Goal: Find contact information: Find contact information

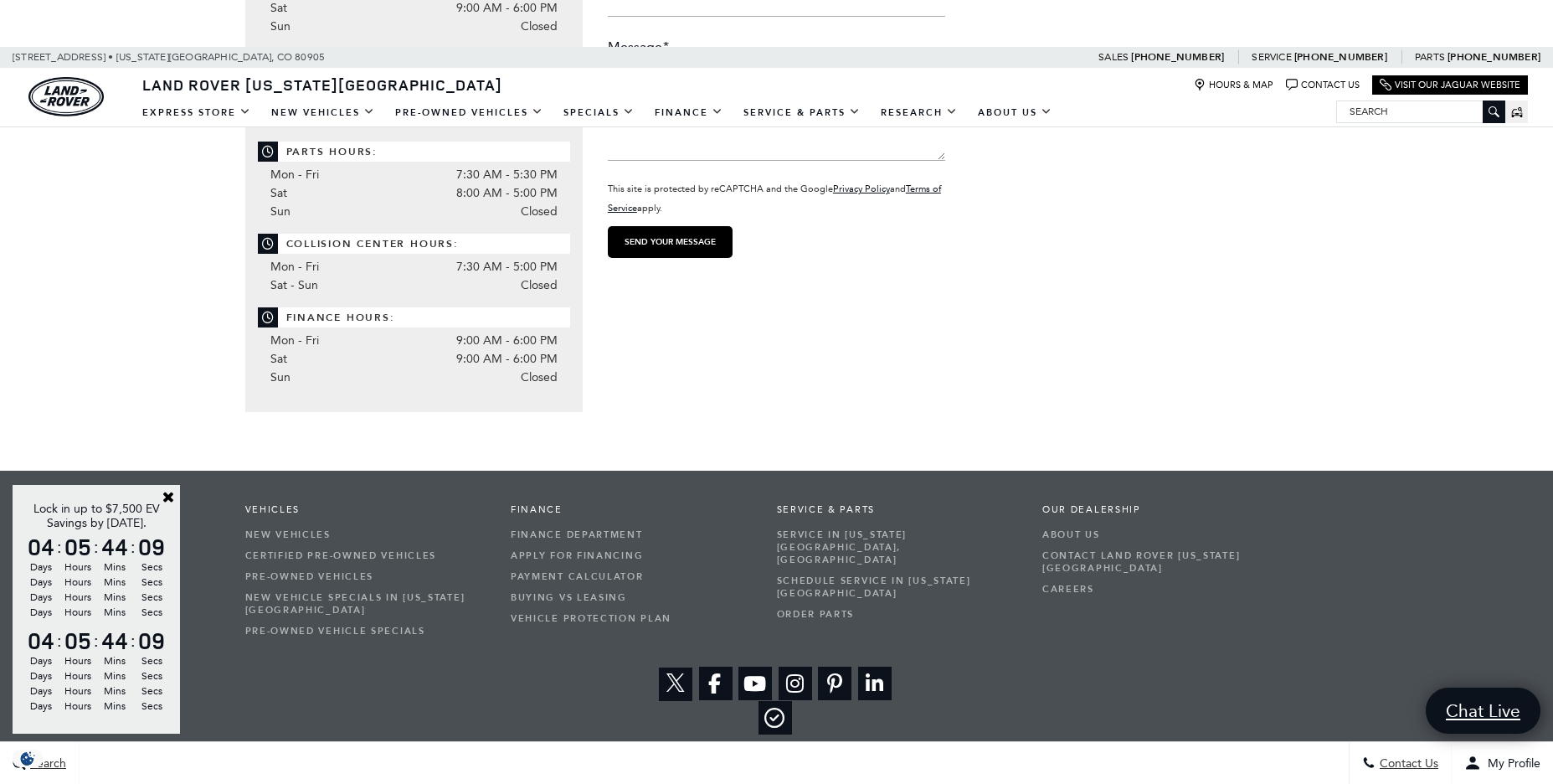
scroll to position [67, 0]
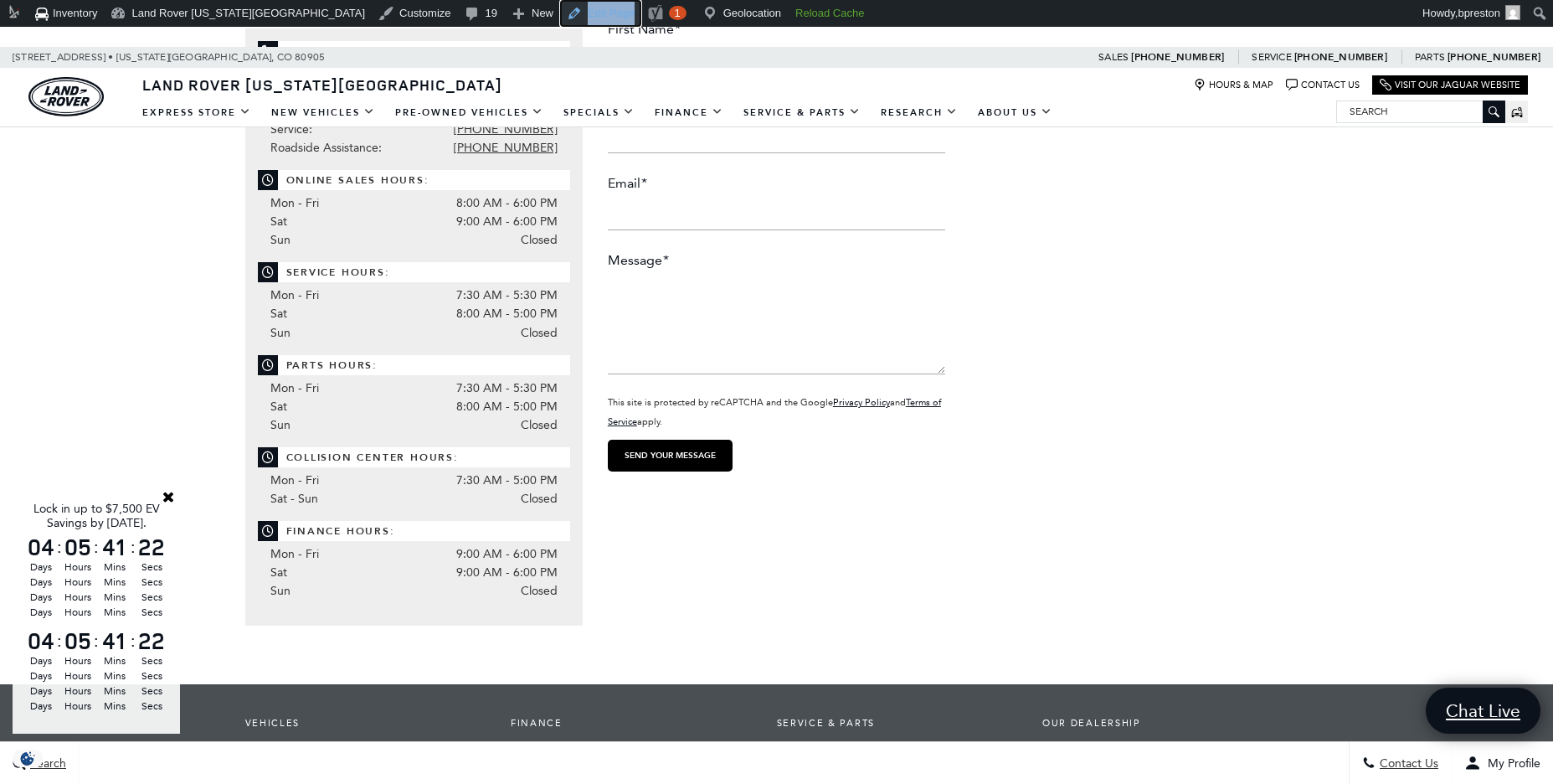
scroll to position [355, 0]
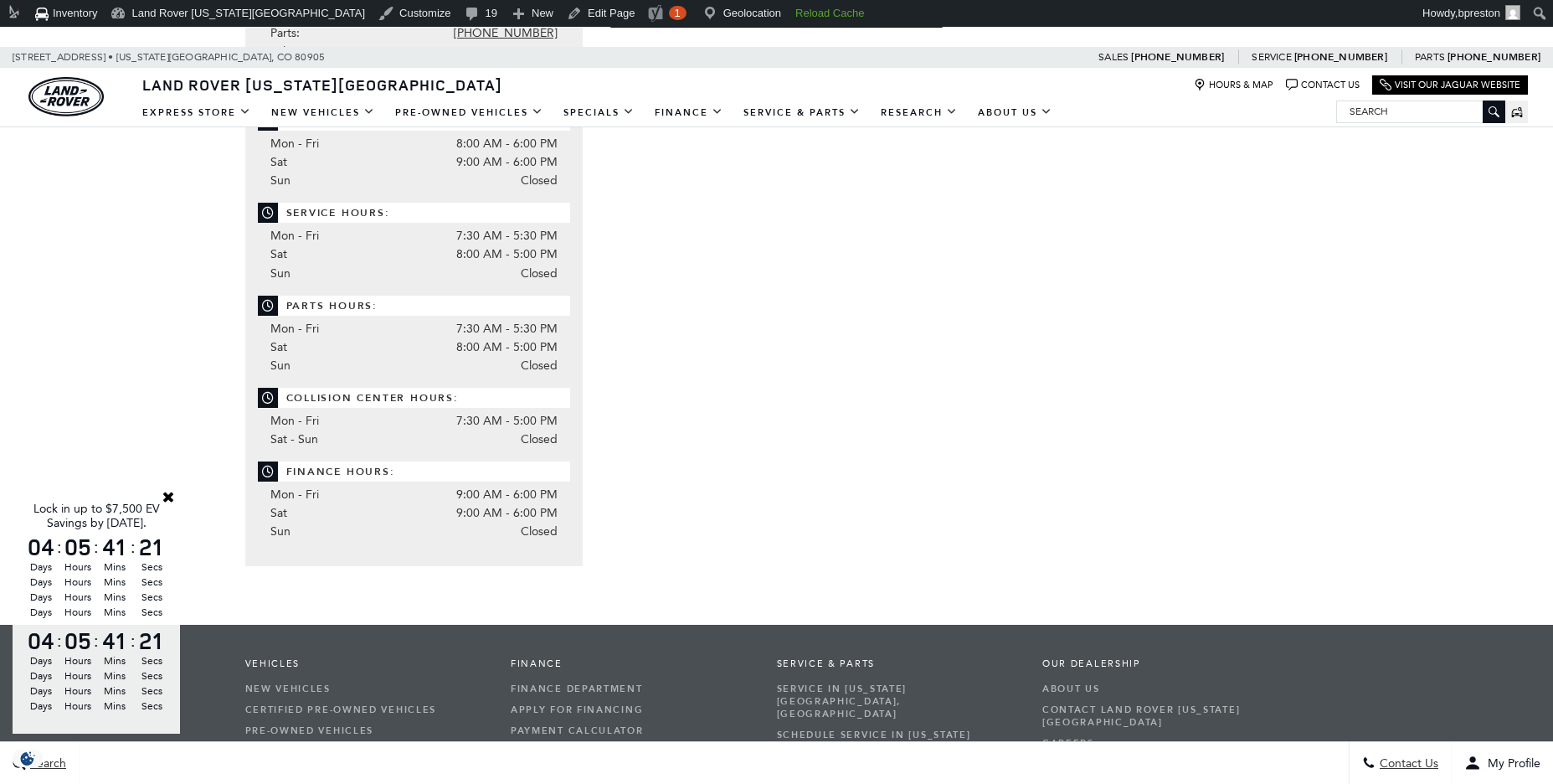
scroll to position [70, 0]
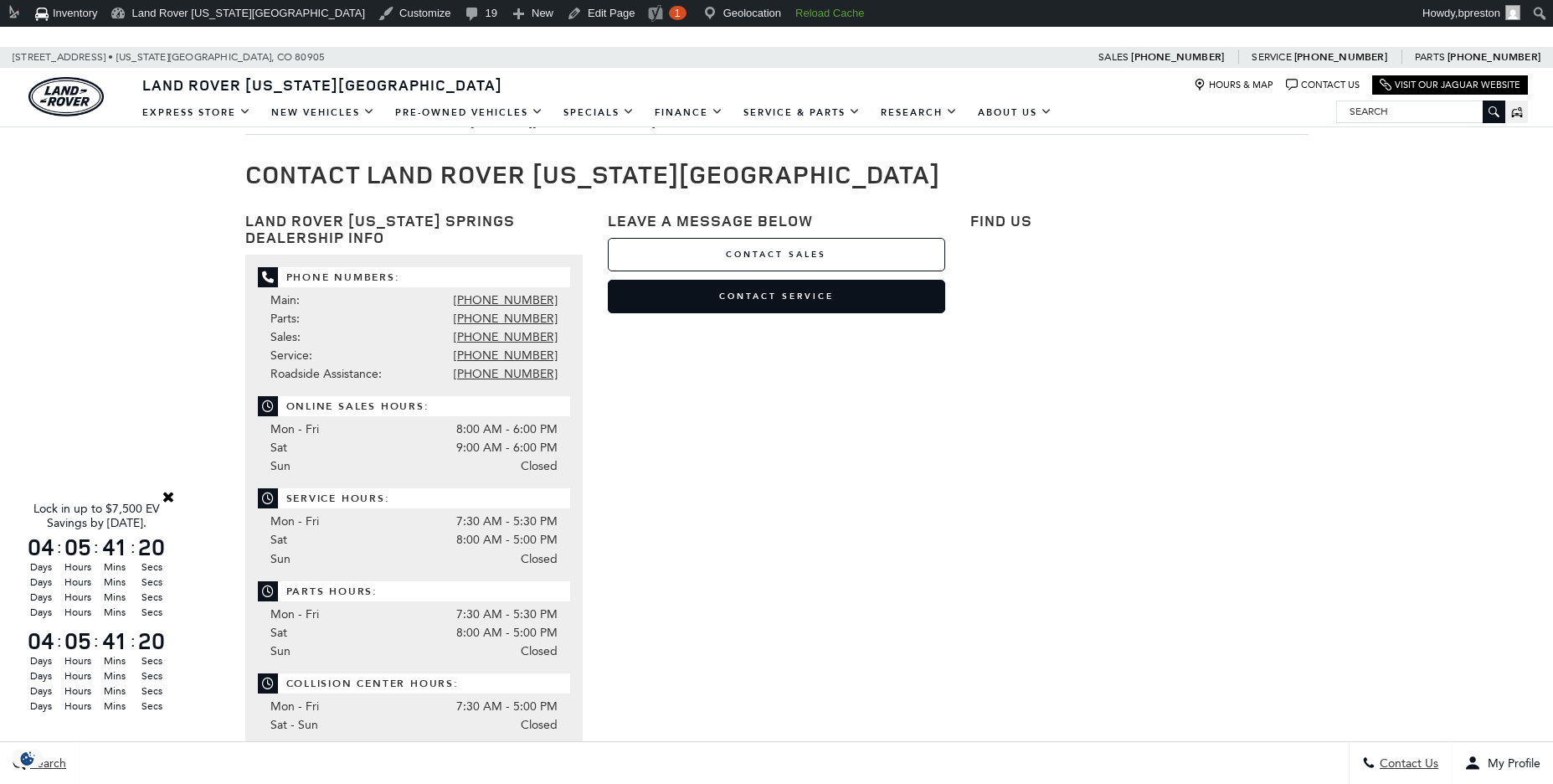
click at [813, 251] on link "Contact Sales" at bounding box center [776, 254] width 338 height 34
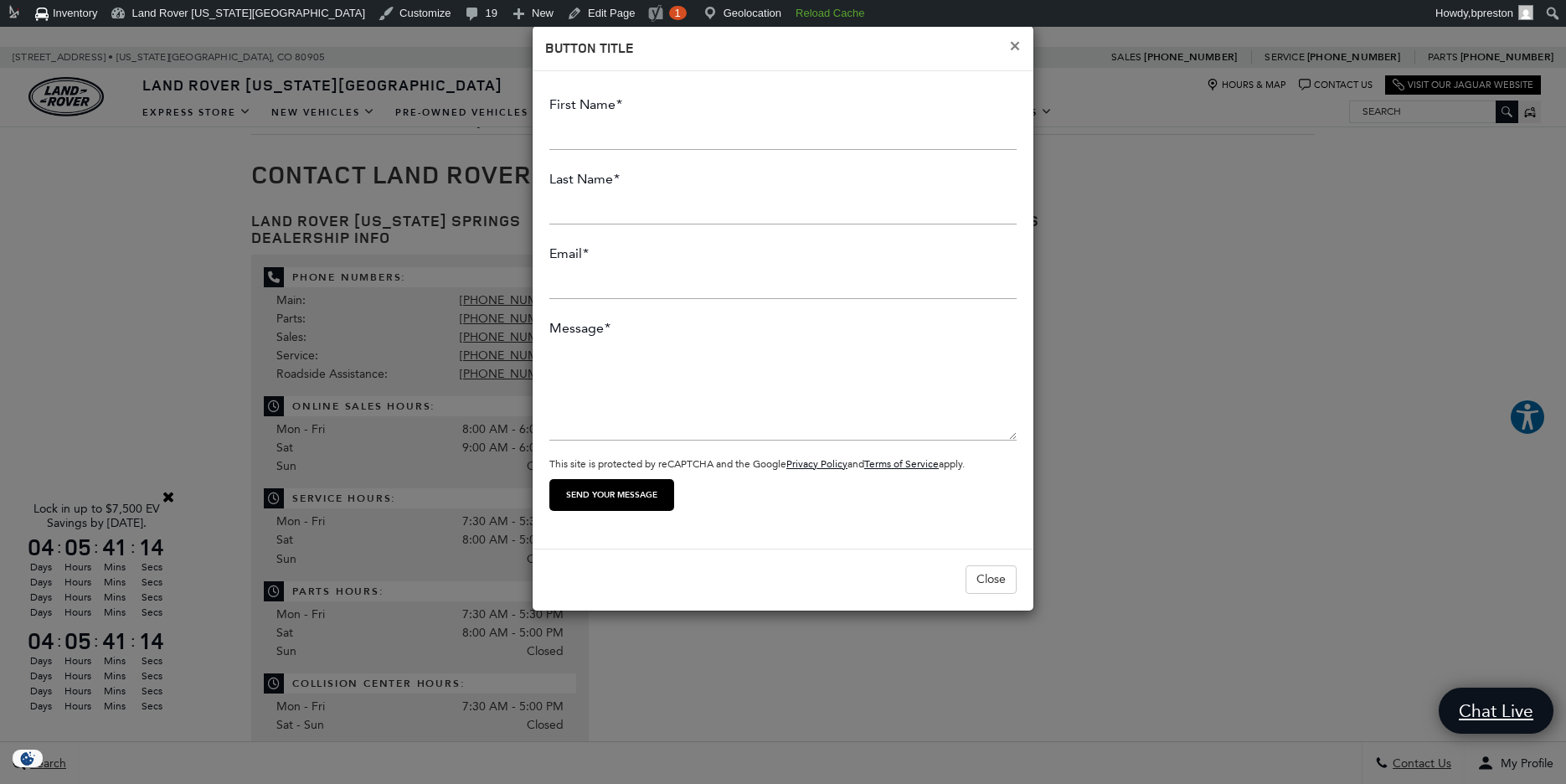
click at [1009, 45] on span "×" at bounding box center [1015, 45] width 12 height 24
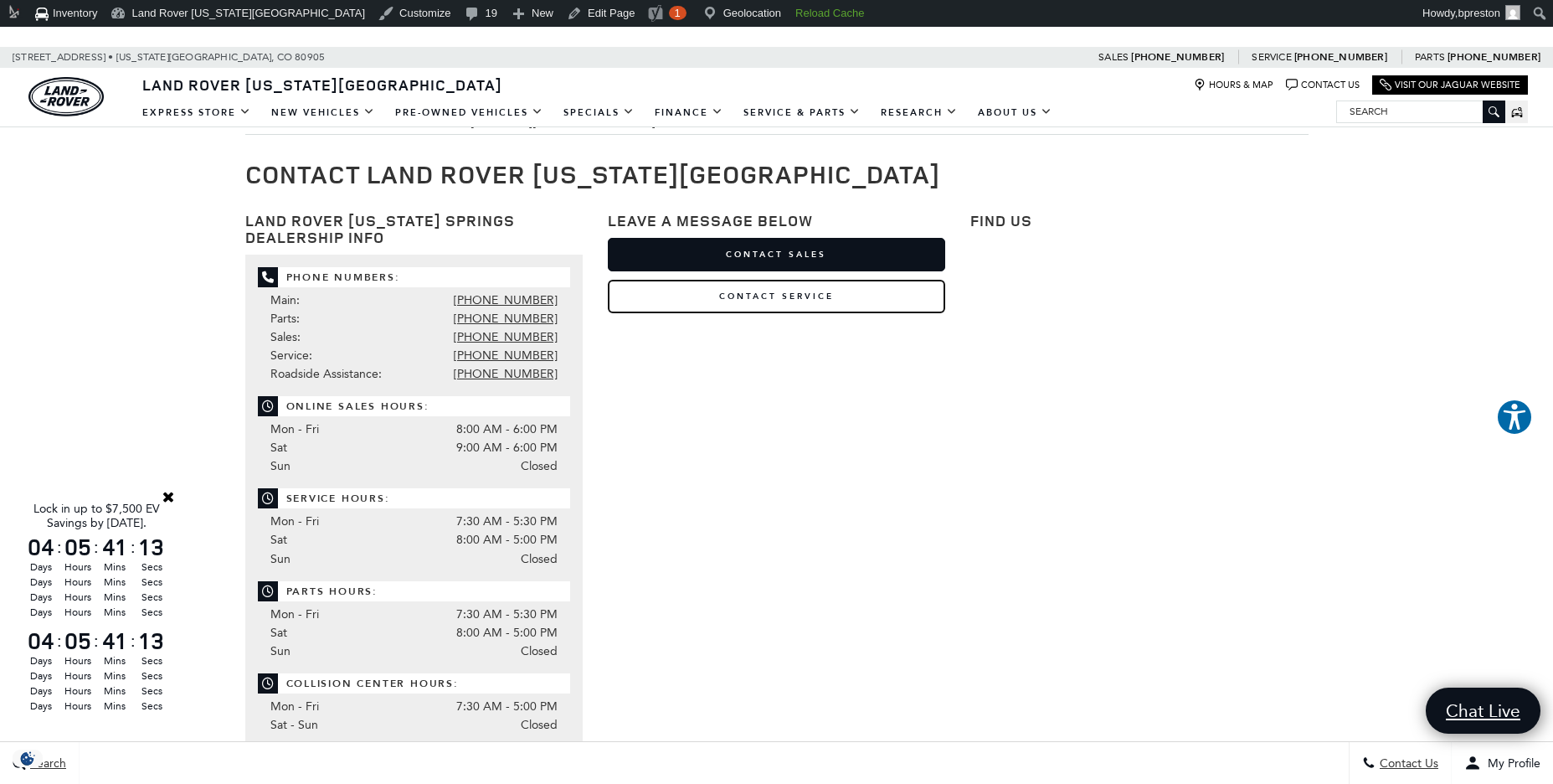
click at [790, 297] on link "Contact Service" at bounding box center [776, 296] width 338 height 34
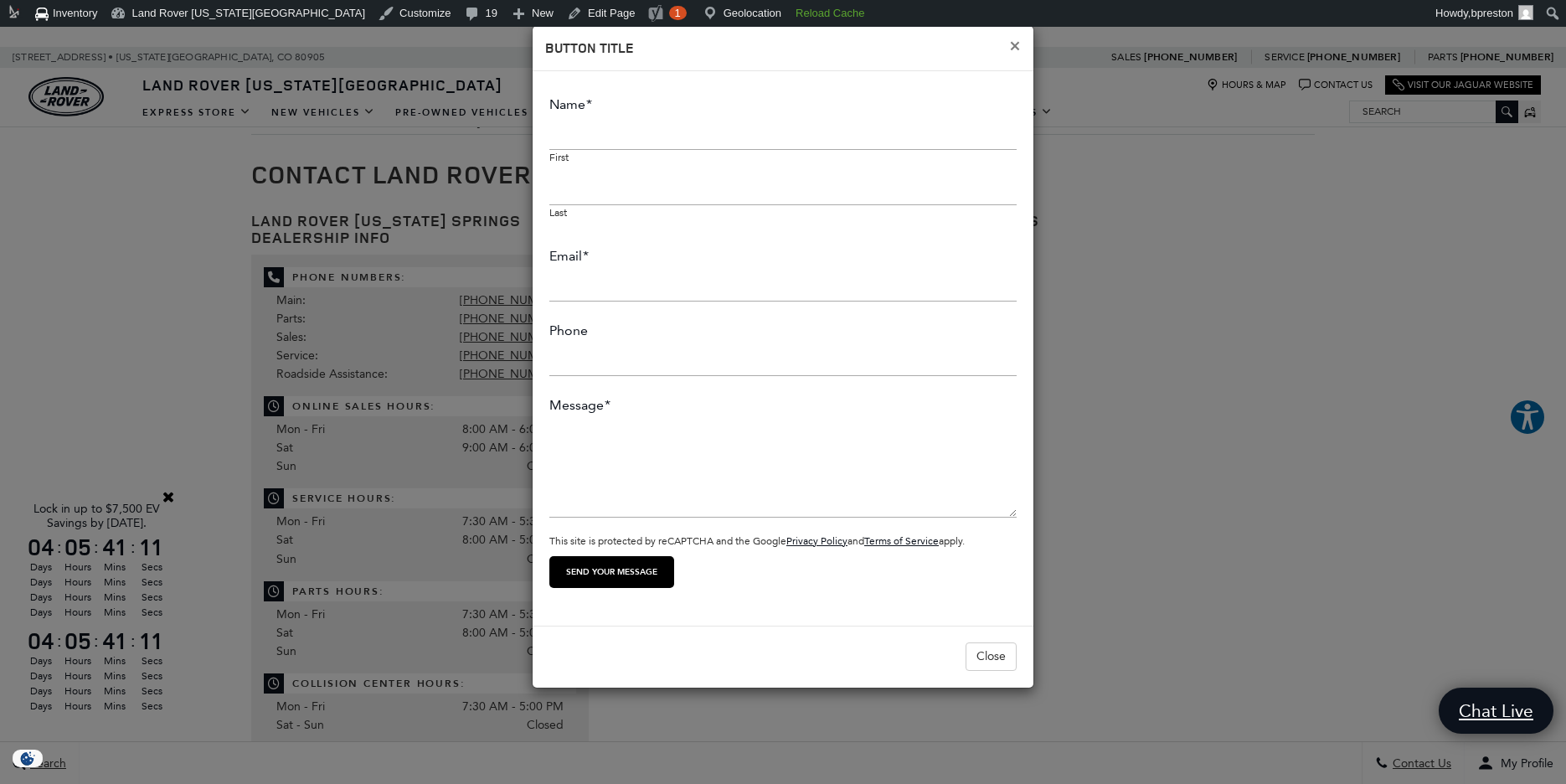
click at [1010, 46] on span "×" at bounding box center [1015, 45] width 12 height 24
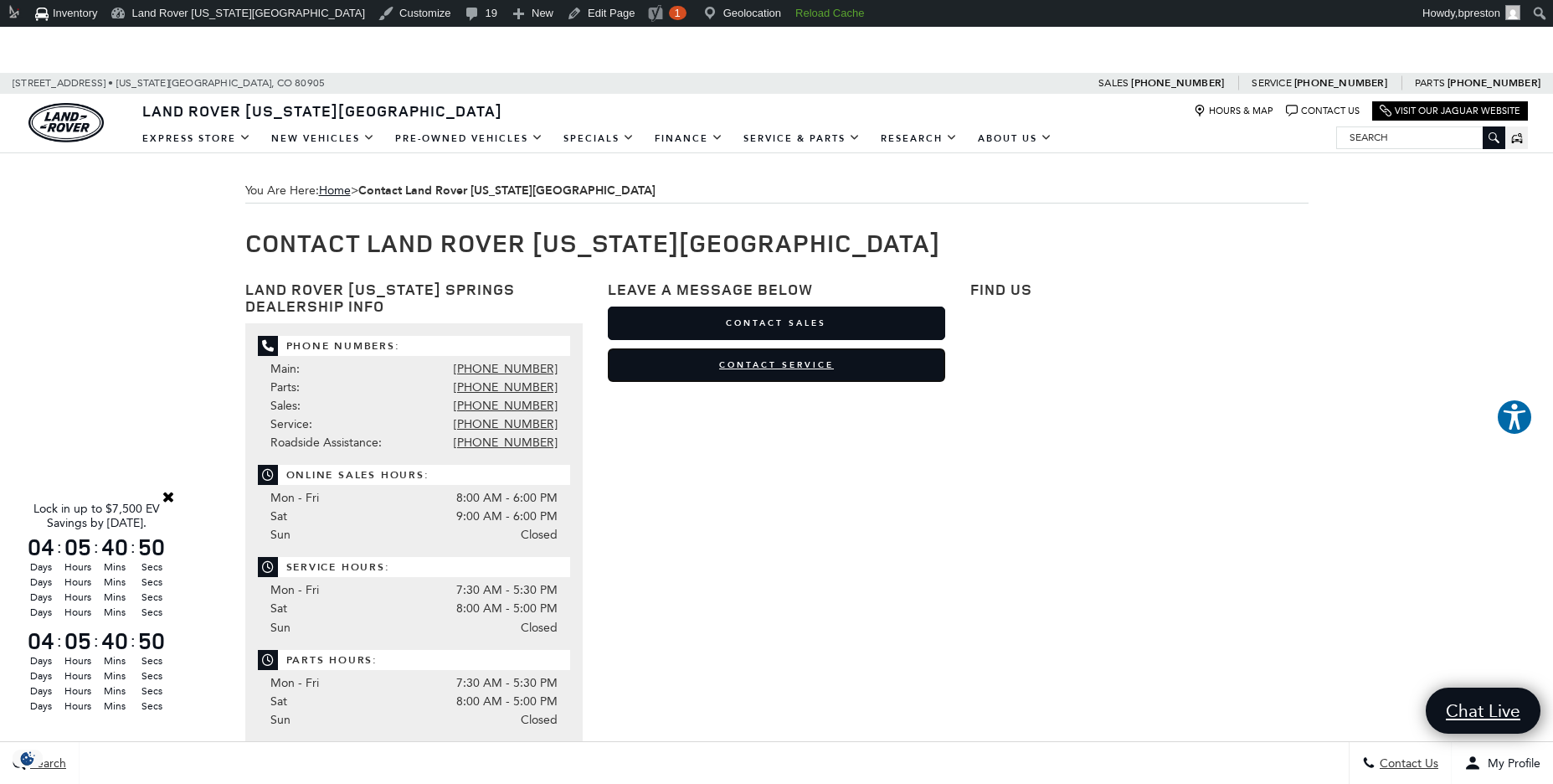
scroll to position [0, 0]
